Goal: Information Seeking & Learning: Find specific fact

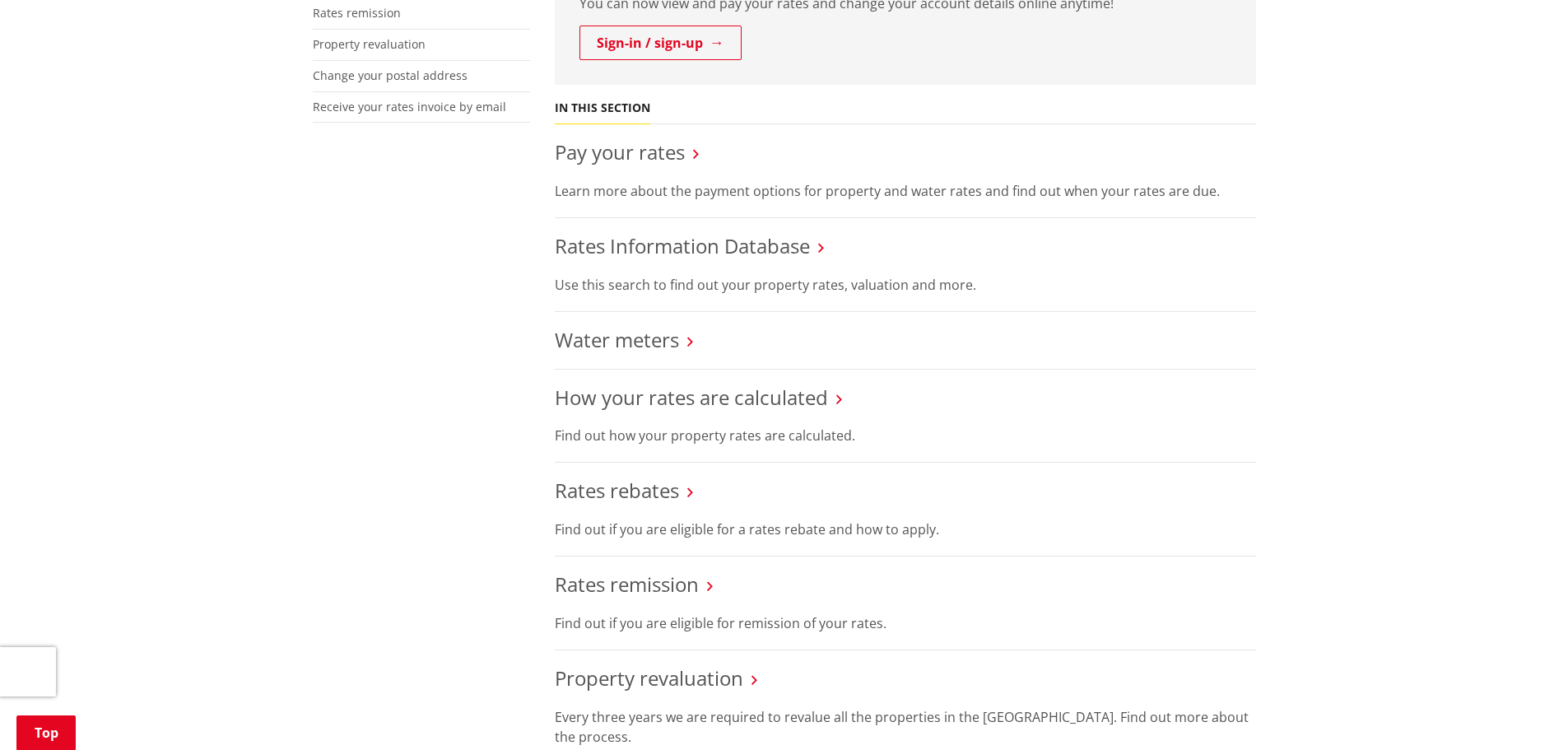
scroll to position [494, 0]
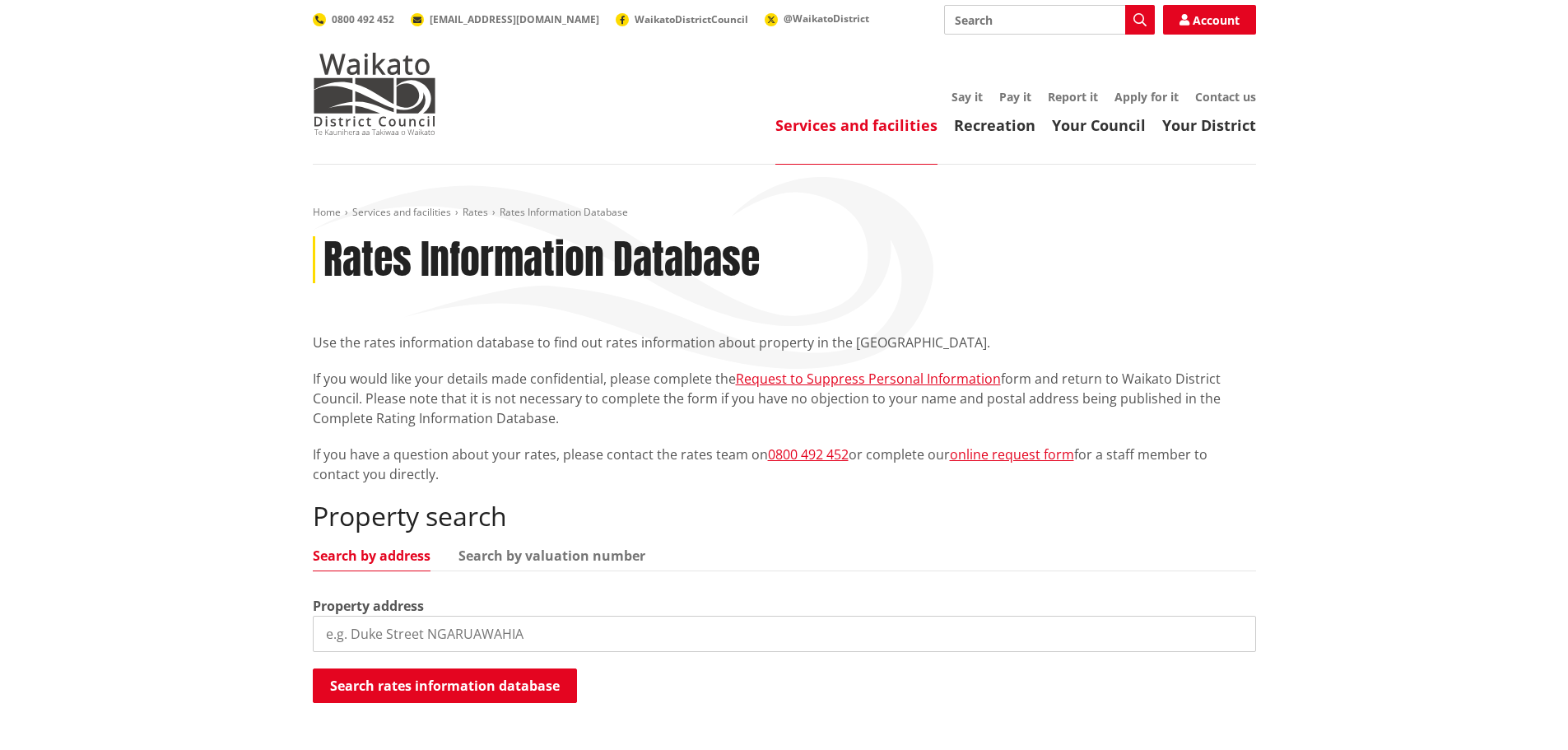
scroll to position [164, 0]
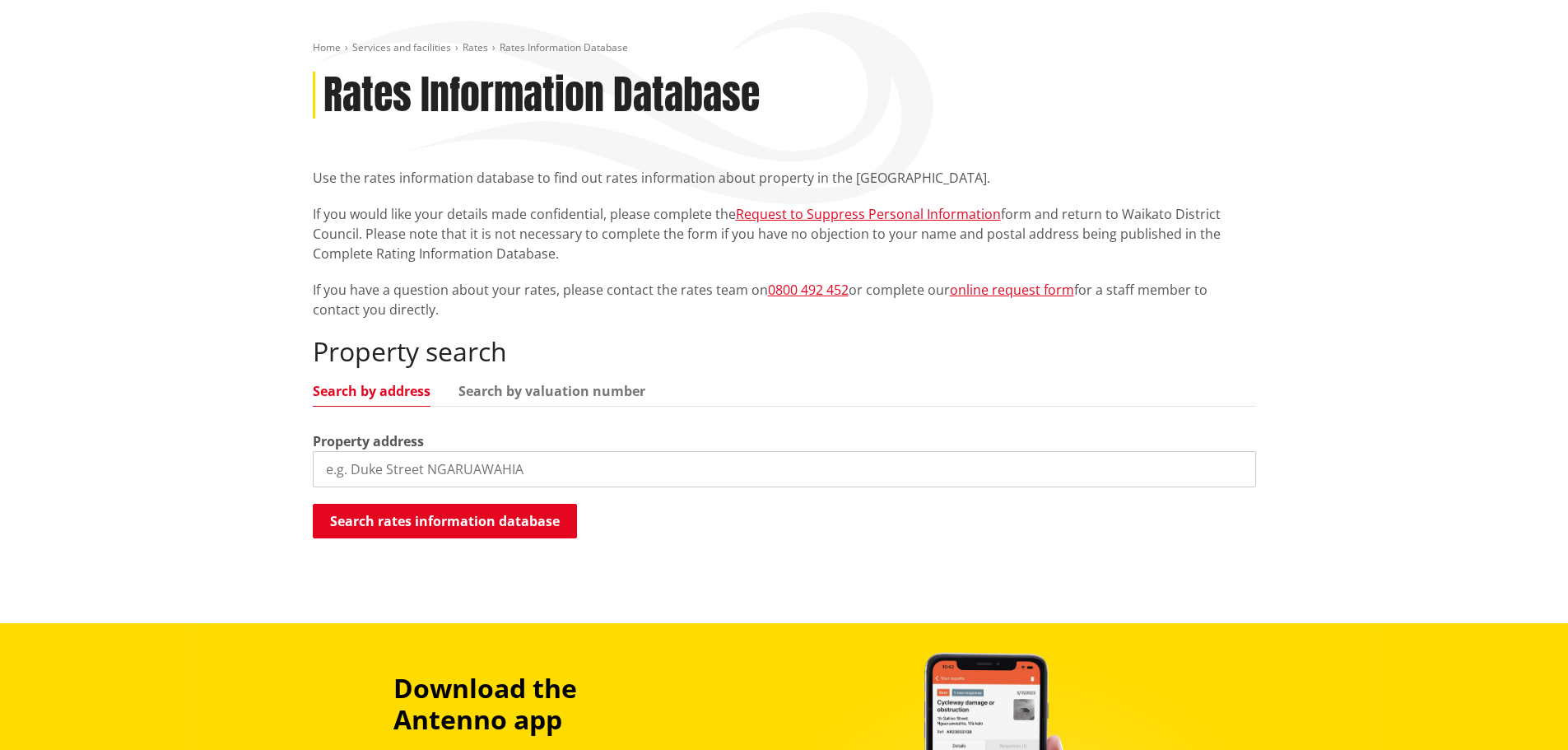
click at [447, 479] on input "search" at bounding box center [784, 469] width 943 height 37
type input "5 booker drive"
click at [428, 518] on button "Search rates information database" at bounding box center [445, 521] width 264 height 35
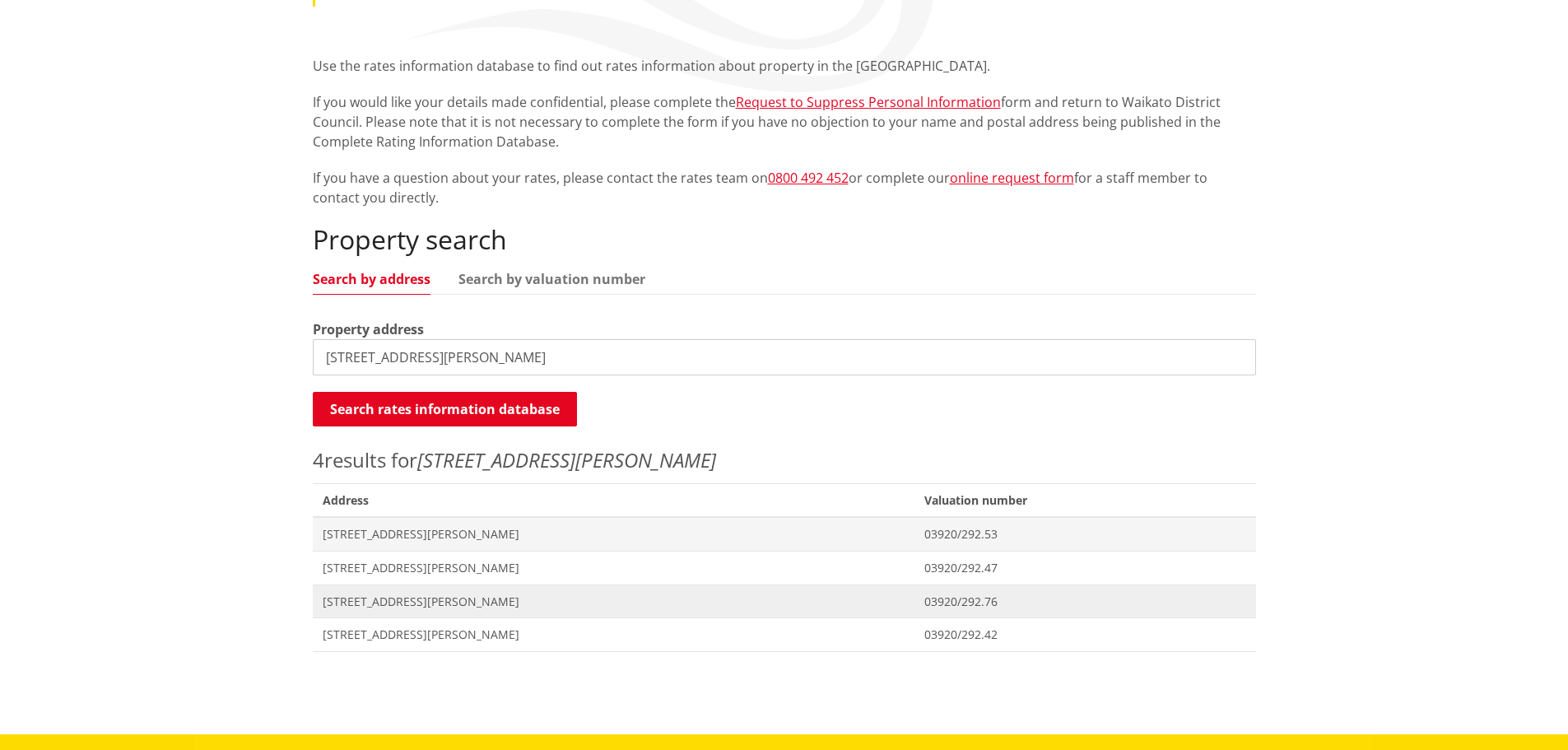
scroll to position [412, 0]
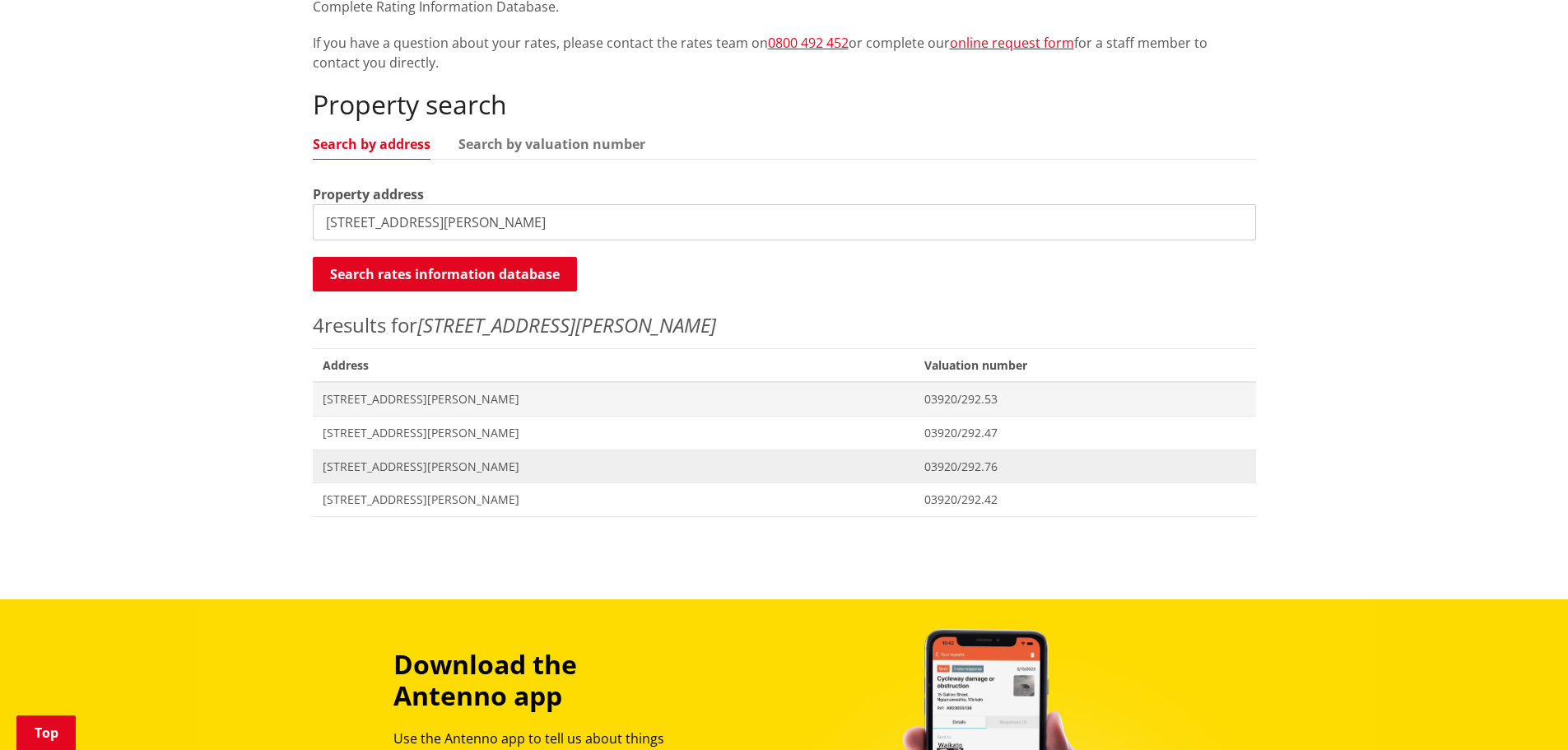
click at [366, 467] on span "5 Booker Drive TUAKAU" at bounding box center [614, 466] width 583 height 16
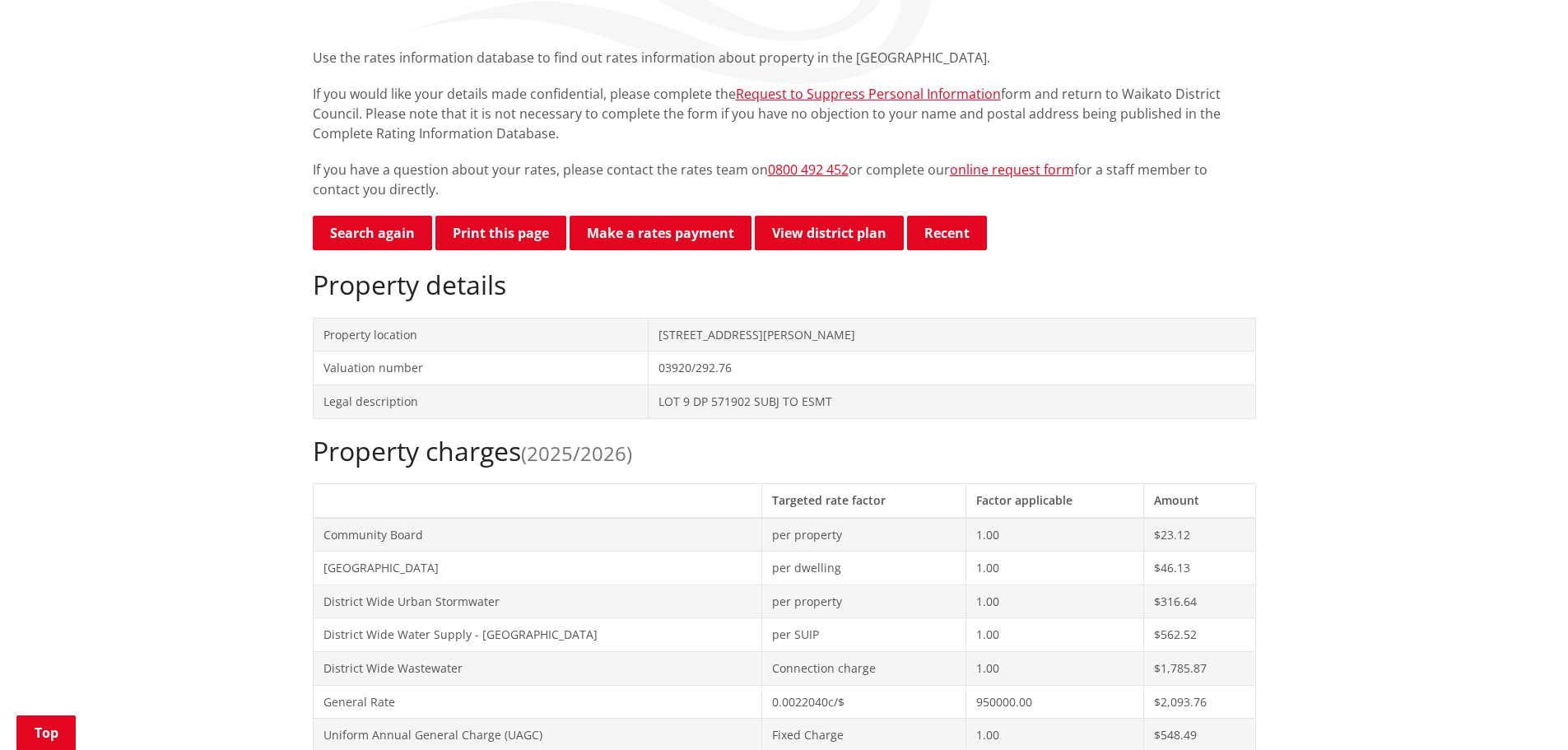
scroll to position [494, 0]
